Goal: Transaction & Acquisition: Purchase product/service

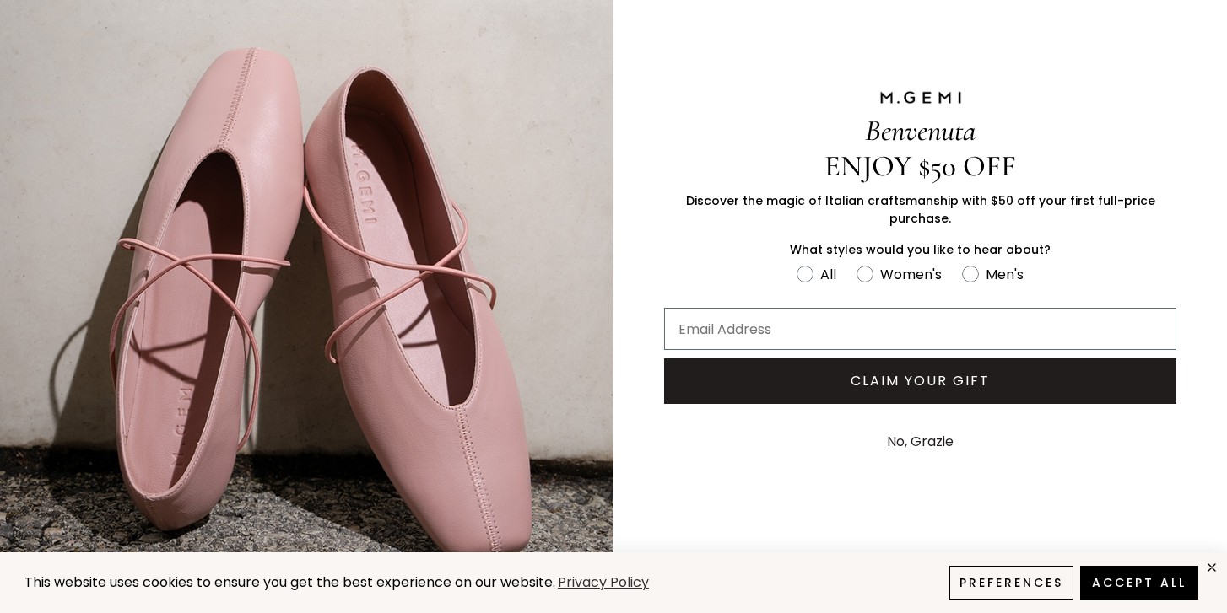
scroll to position [73, 0]
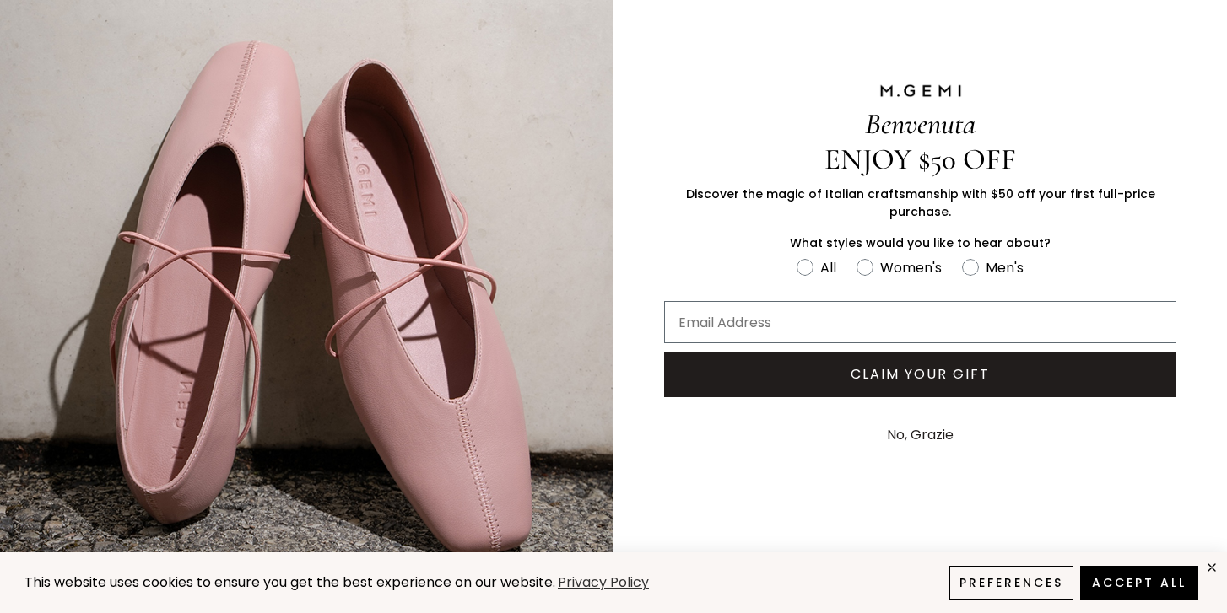
click at [912, 425] on button "No, Grazie" at bounding box center [920, 435] width 84 height 42
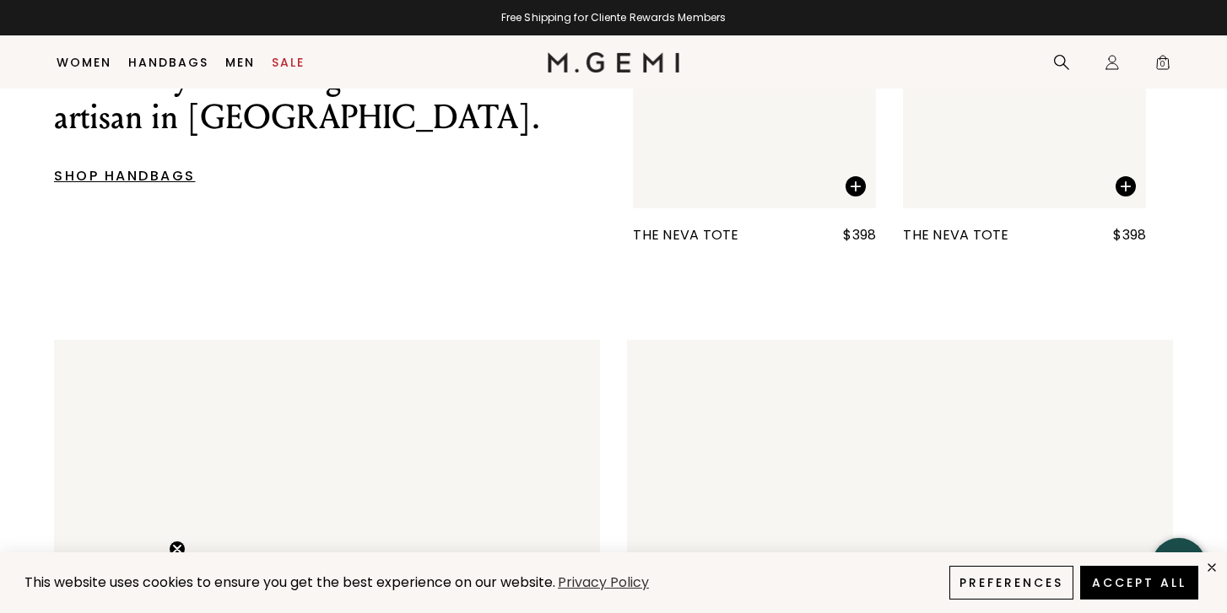
scroll to position [2740, 0]
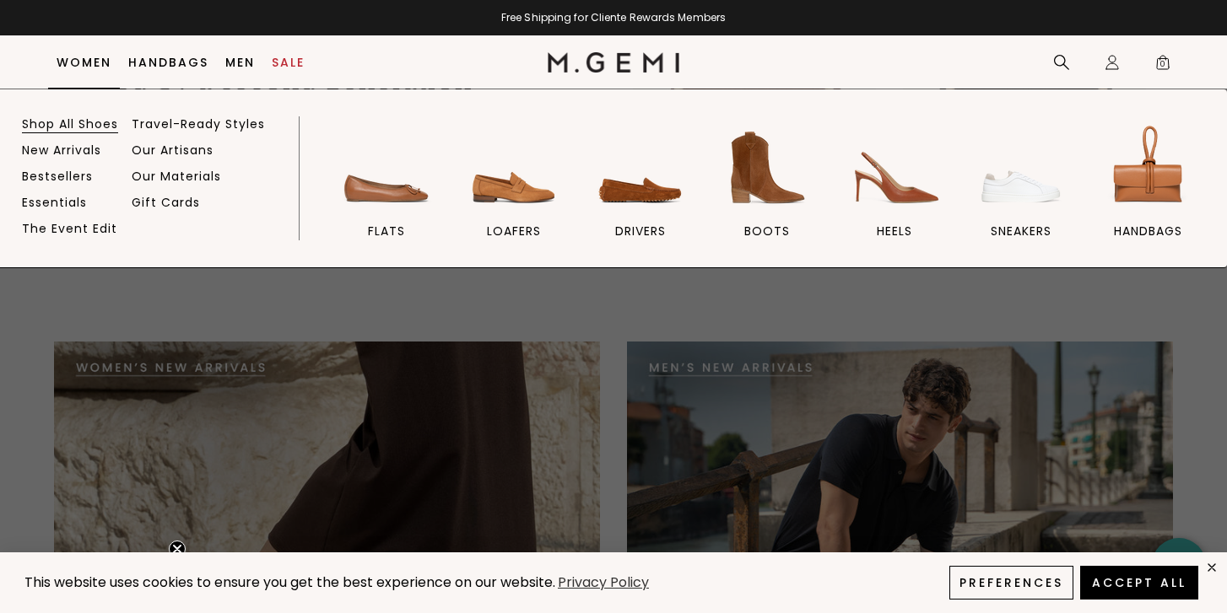
click at [62, 125] on link "Shop All Shoes" at bounding box center [70, 123] width 96 height 15
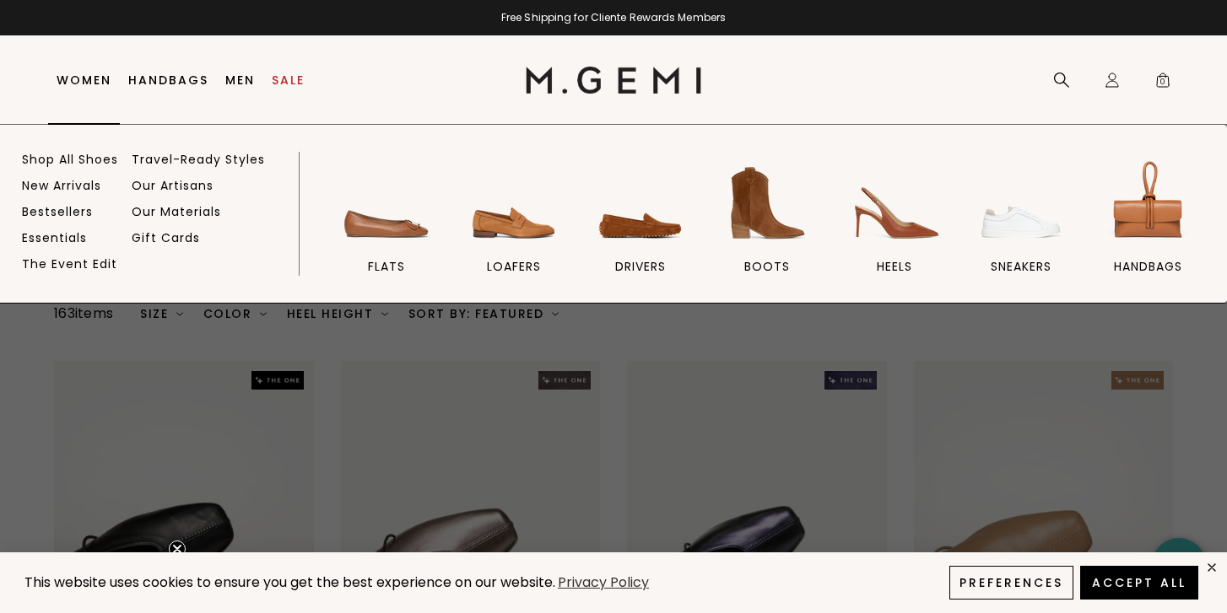
click at [89, 77] on link "Women" at bounding box center [84, 80] width 55 height 14
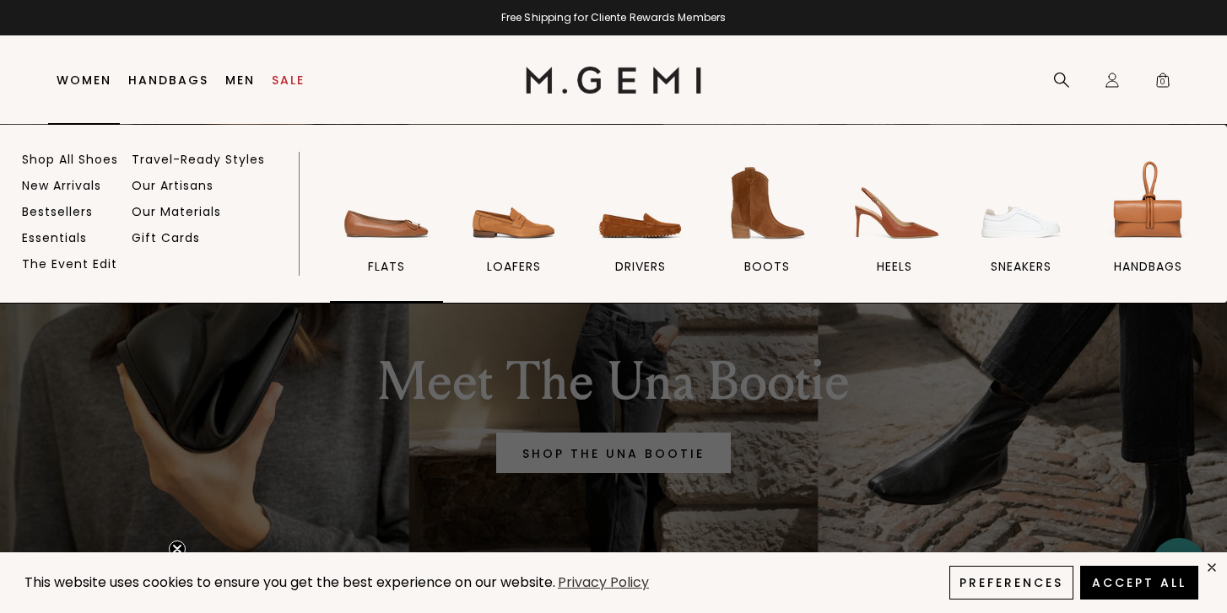
click at [394, 227] on img at bounding box center [386, 203] width 95 height 95
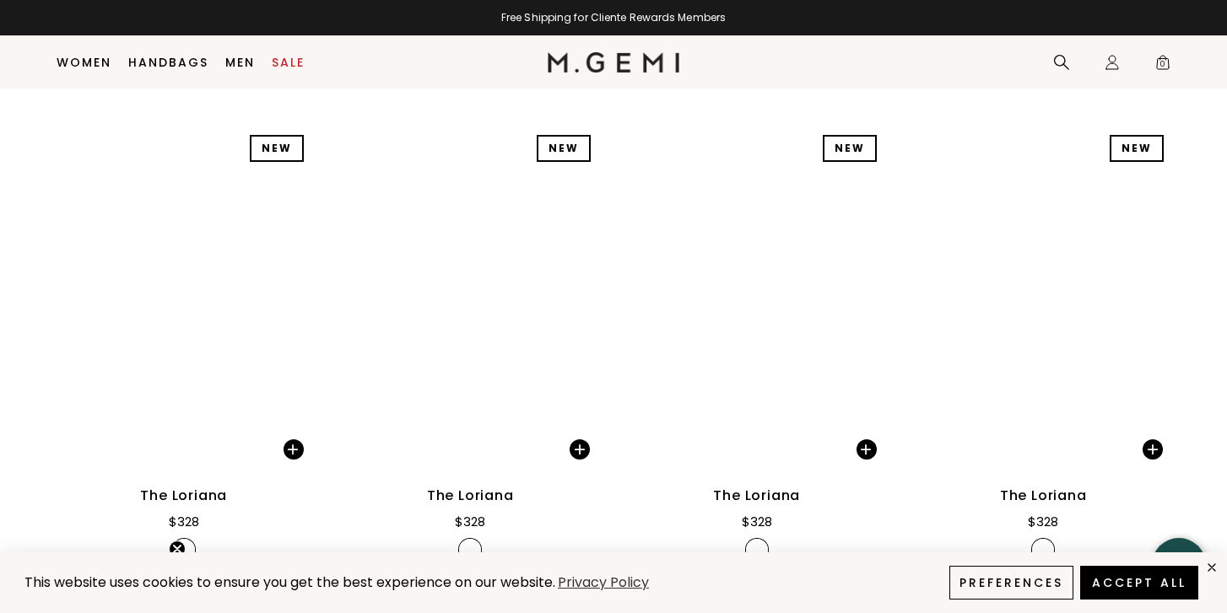
scroll to position [5268, 0]
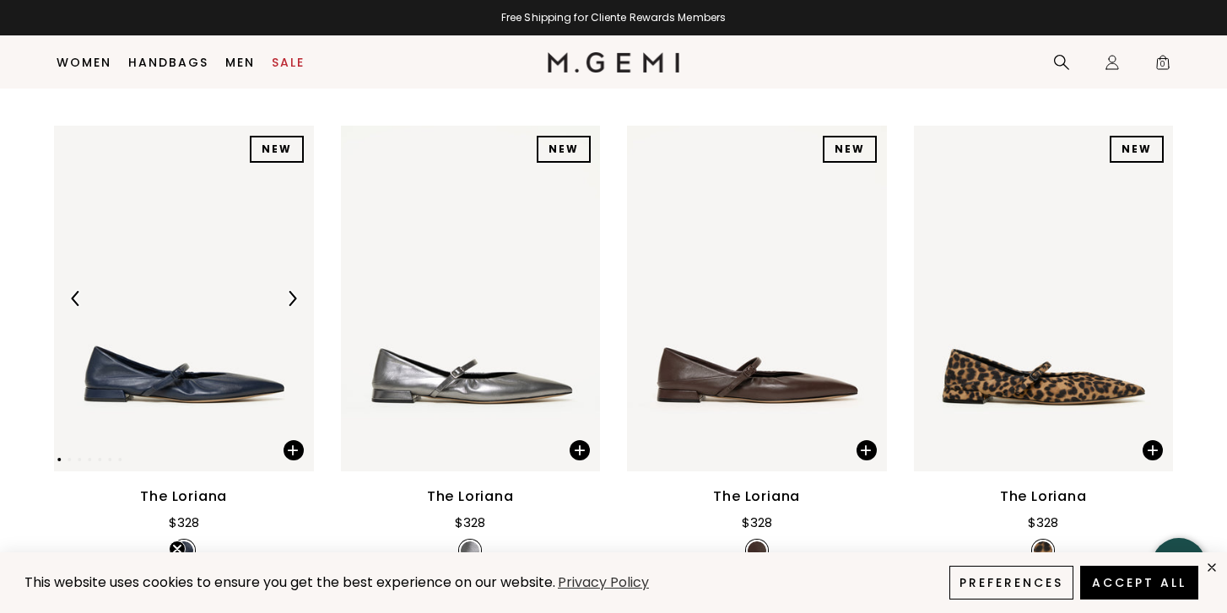
click at [296, 305] on img at bounding box center [291, 298] width 15 height 15
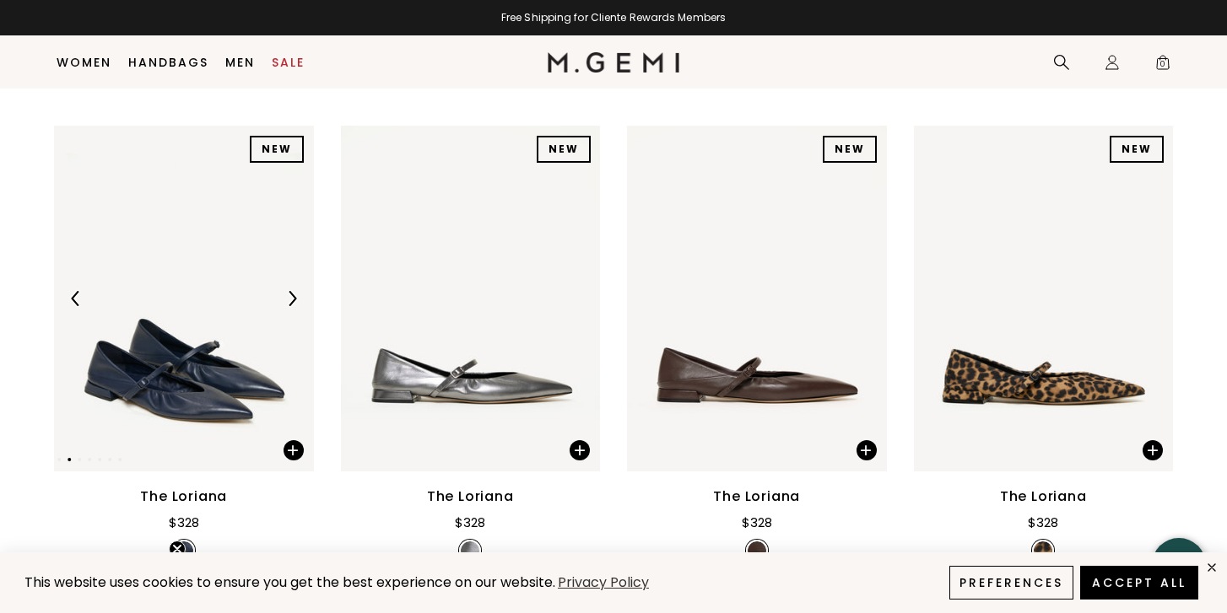
click at [296, 305] on img at bounding box center [291, 298] width 15 height 15
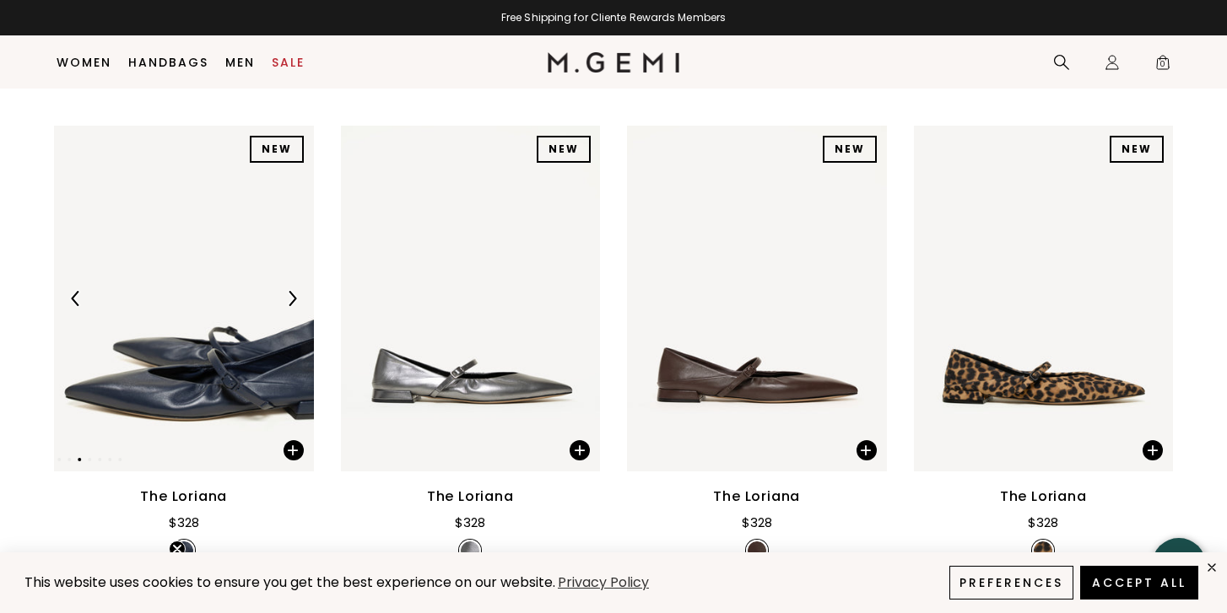
click at [296, 305] on img at bounding box center [291, 298] width 15 height 15
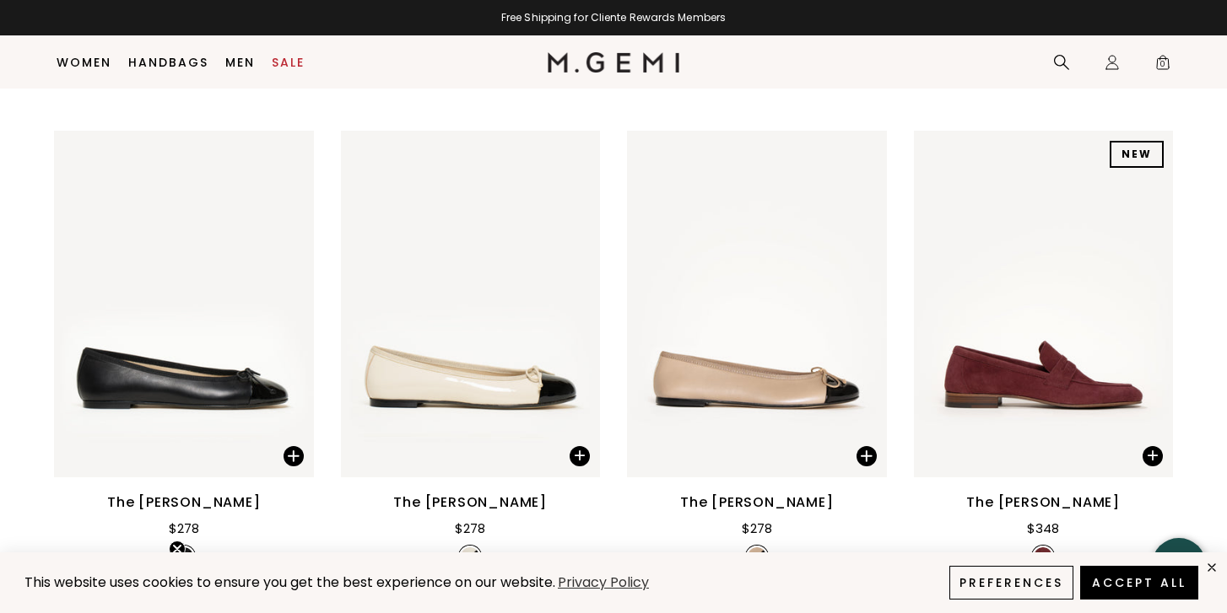
scroll to position [6308, 0]
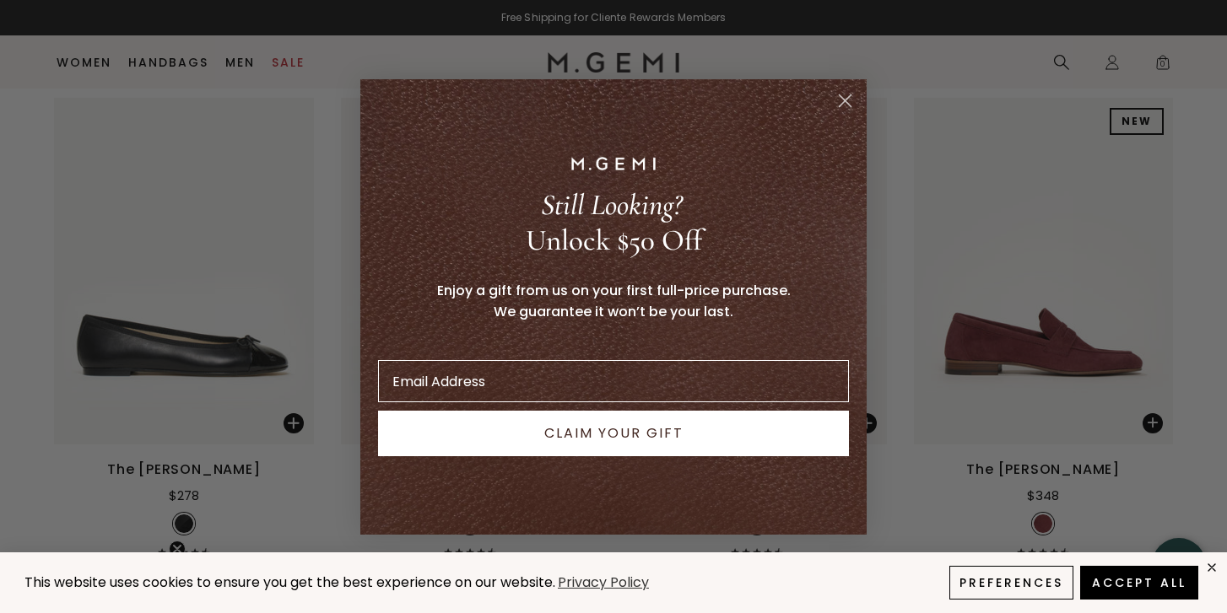
click at [840, 103] on circle "Close dialog" at bounding box center [845, 100] width 28 height 28
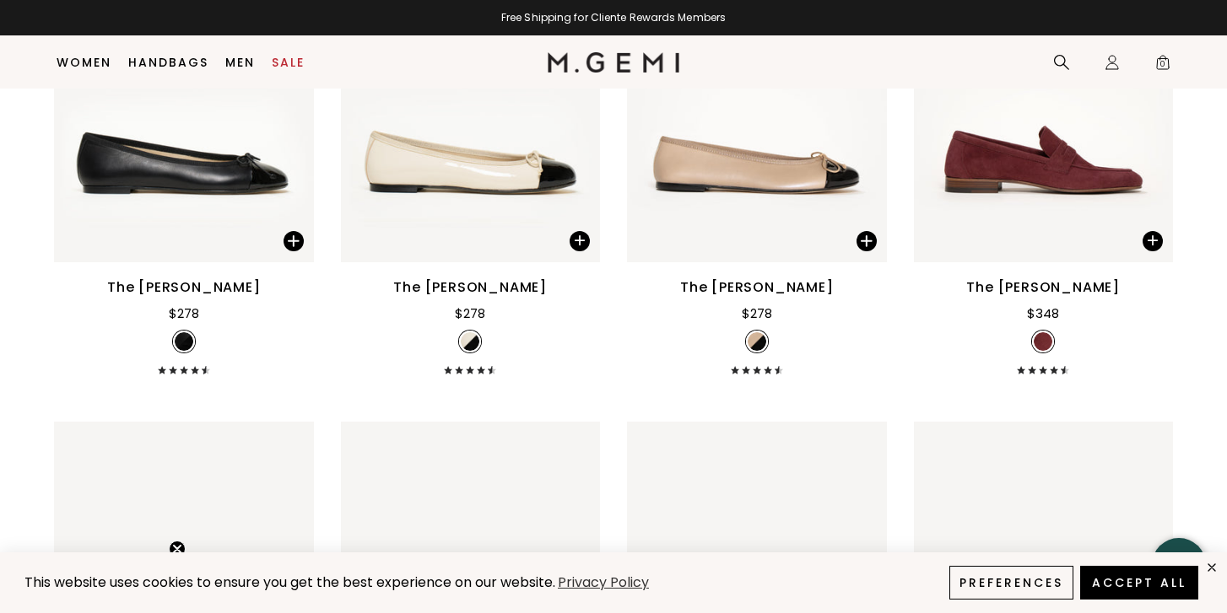
scroll to position [6478, 0]
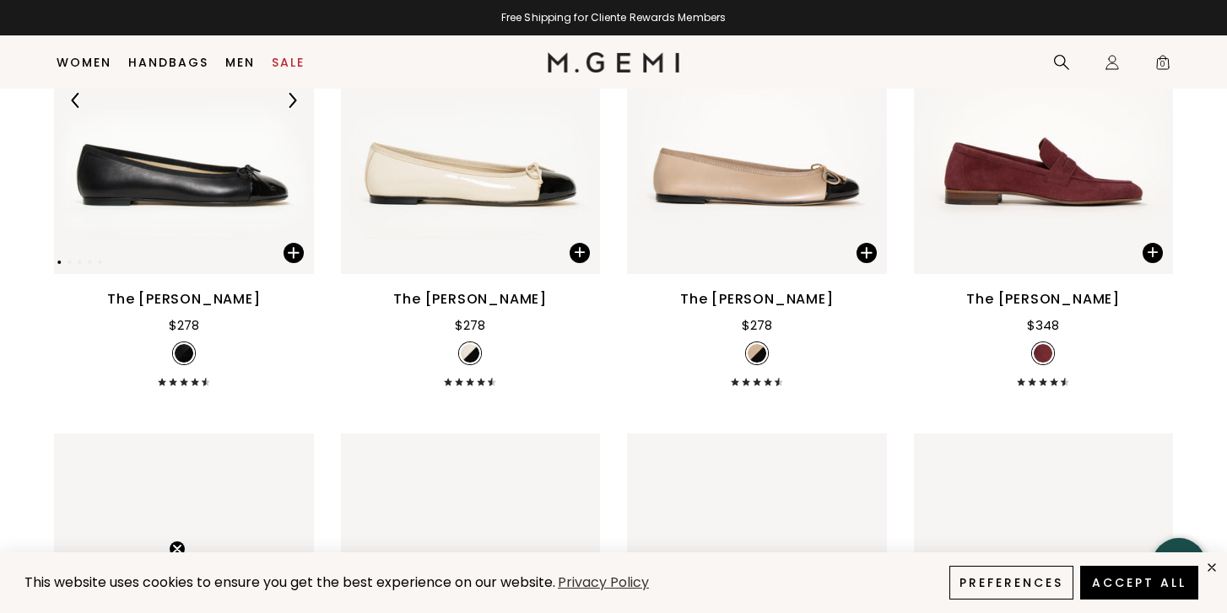
click at [293, 101] on img at bounding box center [291, 100] width 15 height 15
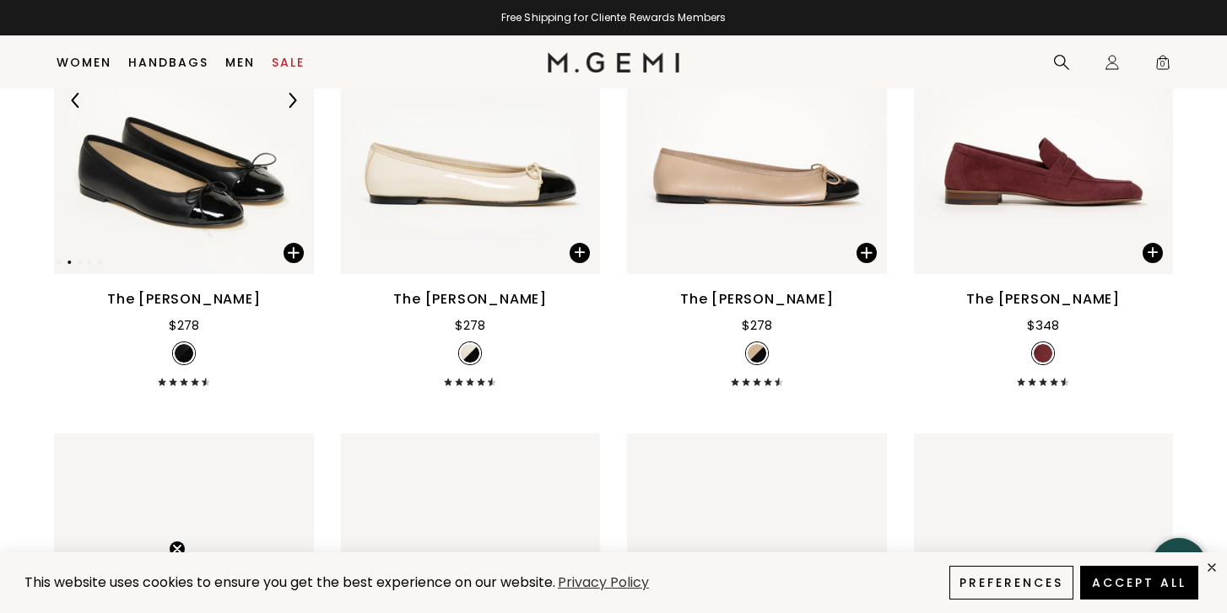
click at [293, 101] on img at bounding box center [291, 100] width 15 height 15
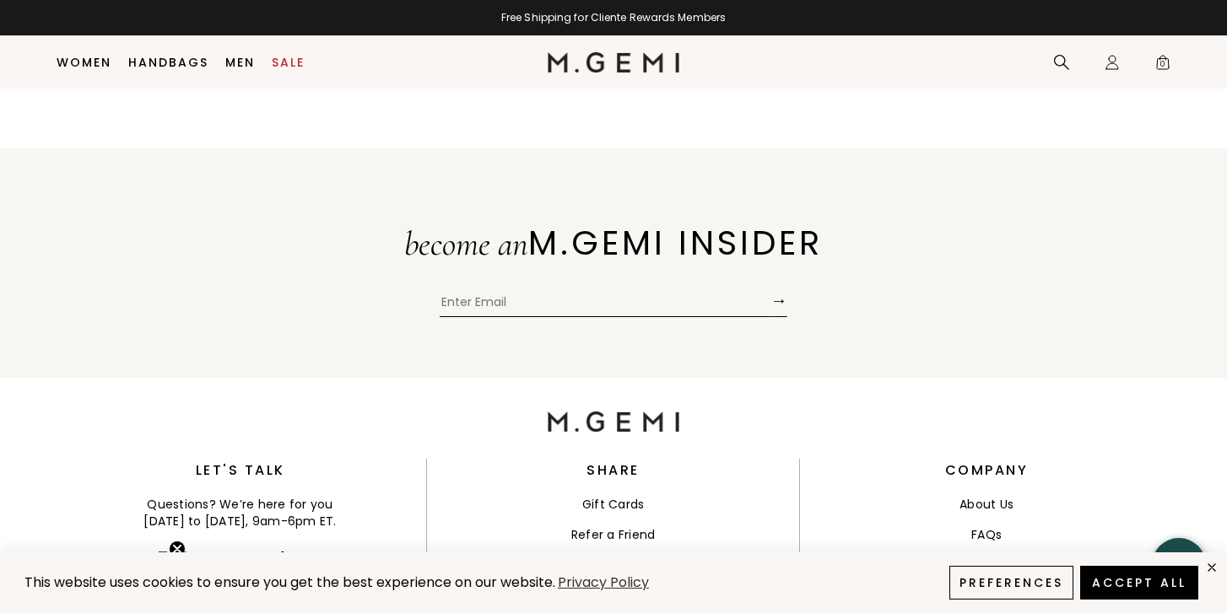
scroll to position [10176, 0]
